Goal: Task Accomplishment & Management: Use online tool/utility

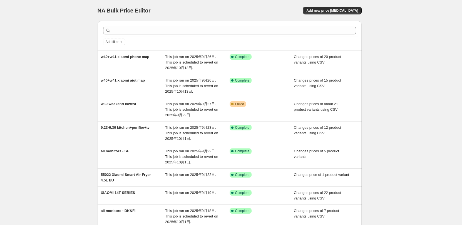
click at [428, 45] on div "NA Bulk Price Editor. This page is ready NA Bulk Price Editor Add new price [ME…" at bounding box center [229, 162] width 459 height 325
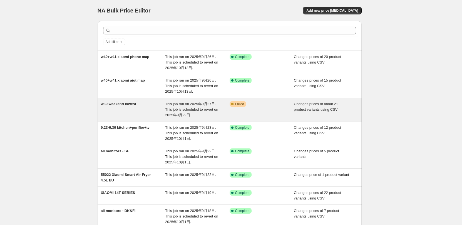
click at [150, 108] on div "w39 weekend lowest" at bounding box center [133, 109] width 64 height 17
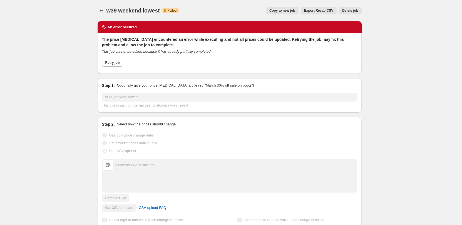
drag, startPoint x: 57, startPoint y: 41, endPoint x: 64, endPoint y: 34, distance: 9.8
click at [59, 39] on div "w39 weekend lowest. This page is ready w39 weekend lowest Warning Partially com…" at bounding box center [229, 214] width 459 height 429
click at [101, 10] on icon "Price change jobs" at bounding box center [102, 11] width 6 height 6
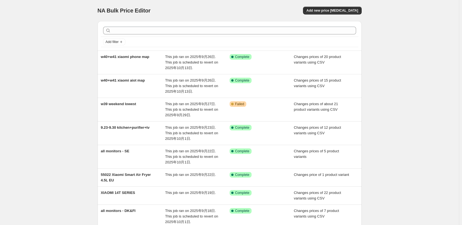
click at [72, 37] on div "NA Bulk Price Editor. This page is ready NA Bulk Price Editor Add new price [ME…" at bounding box center [229, 162] width 459 height 325
drag, startPoint x: 48, startPoint y: 75, endPoint x: 8, endPoint y: 51, distance: 46.7
click at [49, 75] on div "NA Bulk Price Editor. This page is ready NA Bulk Price Editor Add new price [ME…" at bounding box center [229, 162] width 459 height 325
